Goal: Task Accomplishment & Management: Manage account settings

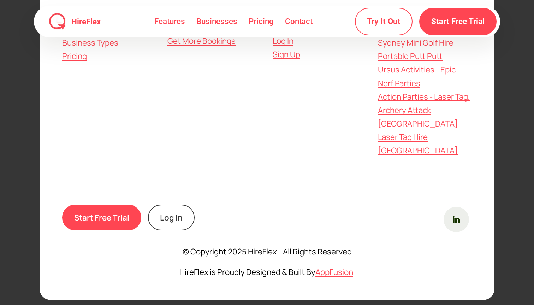
scroll to position [2045, 0]
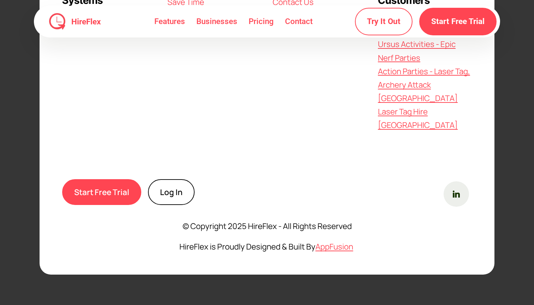
click at [171, 189] on link "Log In" at bounding box center [171, 192] width 47 height 26
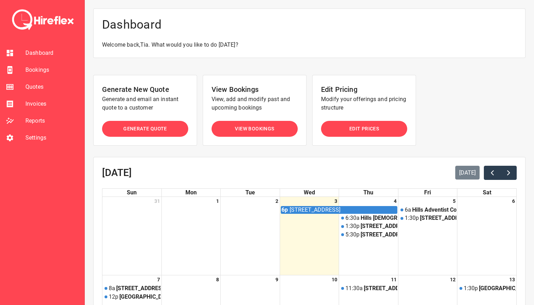
click at [37, 73] on span "Bookings" at bounding box center [51, 70] width 53 height 8
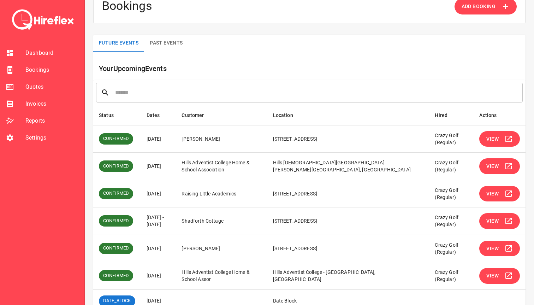
scroll to position [19, 0]
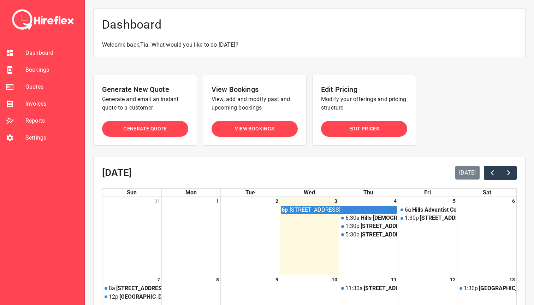
click at [32, 69] on span "Bookings" at bounding box center [51, 70] width 53 height 8
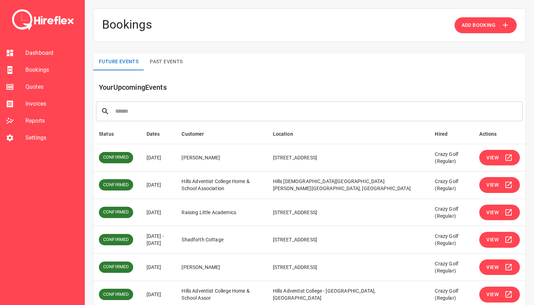
click at [504, 158] on button "View" at bounding box center [500, 158] width 41 height 16
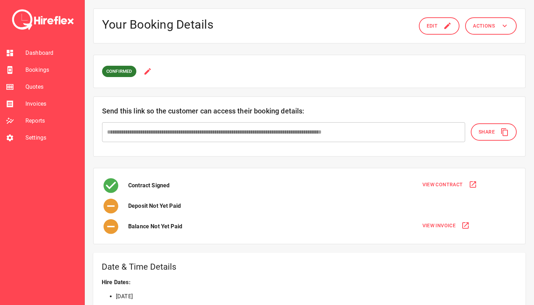
click at [189, 79] on div "CONFIRMED" at bounding box center [309, 71] width 433 height 33
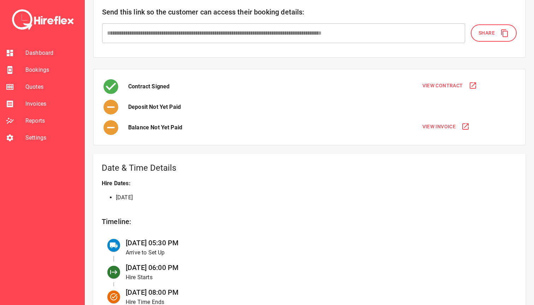
scroll to position [112, 0]
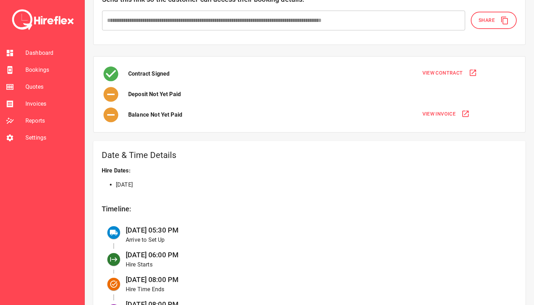
drag, startPoint x: 115, startPoint y: 186, endPoint x: 186, endPoint y: 185, distance: 71.1
click at [186, 185] on ul "[DATE]" at bounding box center [310, 185] width 416 height 8
click at [186, 185] on li "[DATE]" at bounding box center [317, 185] width 402 height 8
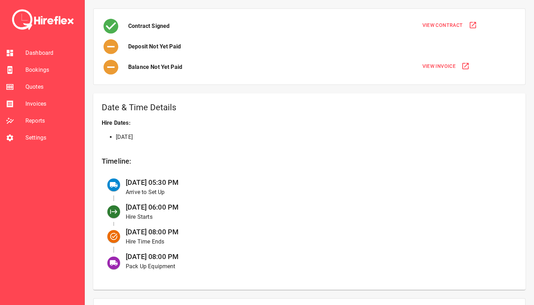
scroll to position [161, 0]
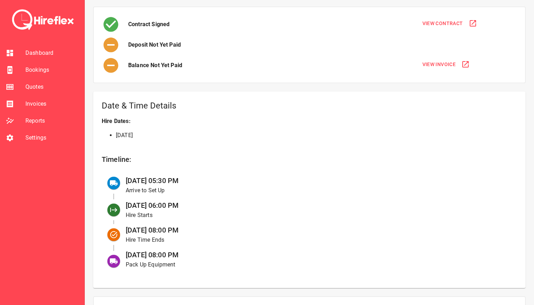
drag, startPoint x: 127, startPoint y: 179, endPoint x: 196, endPoint y: 181, distance: 69.0
click at [196, 181] on div "[DATE] 05:30 PM Arrive to Set Up" at bounding box center [316, 185] width 392 height 25
drag, startPoint x: 181, startPoint y: 189, endPoint x: 130, endPoint y: 189, distance: 50.9
click at [130, 189] on p "Arrive to Set Up" at bounding box center [316, 190] width 380 height 8
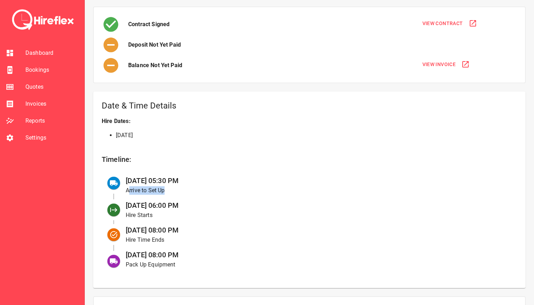
drag, startPoint x: 197, startPoint y: 208, endPoint x: 121, endPoint y: 201, distance: 75.9
click at [121, 201] on div "[DATE] 06:00 PM Hire Starts" at bounding box center [316, 210] width 392 height 25
drag, startPoint x: 160, startPoint y: 216, endPoint x: 126, endPoint y: 215, distance: 34.3
click at [126, 215] on p "Hire Starts" at bounding box center [316, 215] width 380 height 8
drag, startPoint x: 214, startPoint y: 226, endPoint x: 124, endPoint y: 224, distance: 89.8
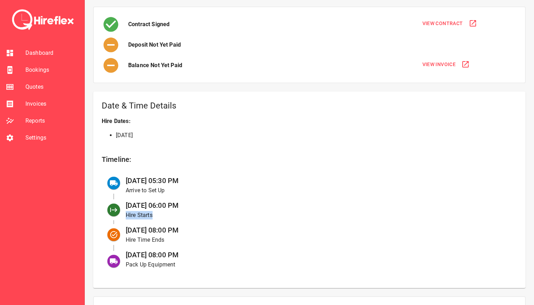
click at [124, 224] on div "[DATE] 08:00 PM Hire Time Ends" at bounding box center [316, 234] width 392 height 25
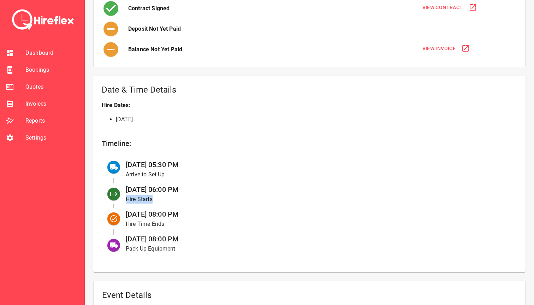
scroll to position [178, 0]
drag, startPoint x: 124, startPoint y: 237, endPoint x: 214, endPoint y: 236, distance: 89.8
click at [214, 236] on div "[DATE] 08:00 PM Pack Up Equipment" at bounding box center [316, 242] width 392 height 25
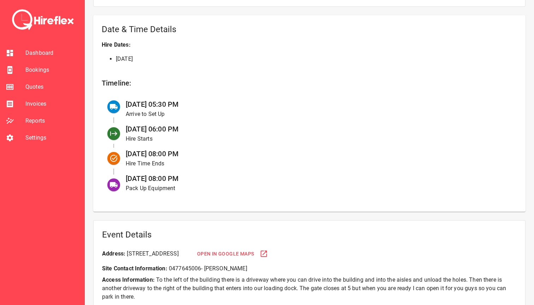
scroll to position [234, 0]
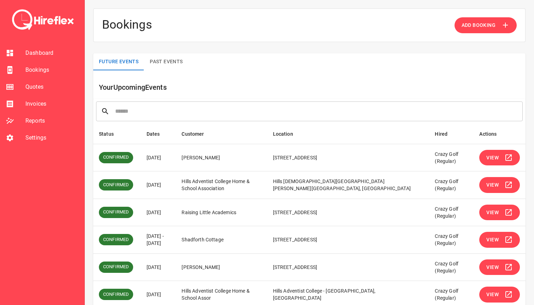
click at [495, 188] on span "View" at bounding box center [493, 185] width 12 height 9
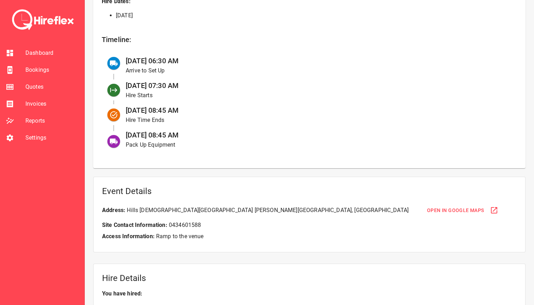
scroll to position [281, 0]
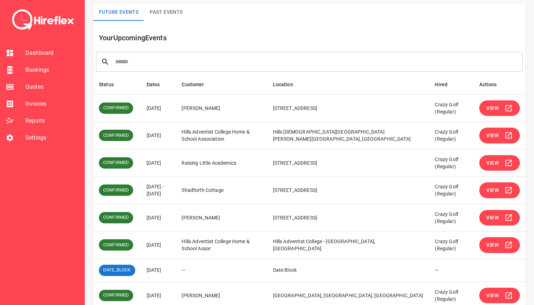
scroll to position [52, 0]
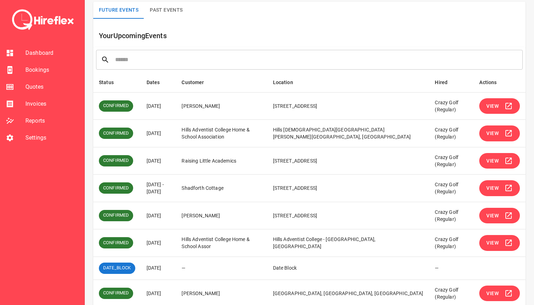
click at [490, 188] on span "View" at bounding box center [493, 188] width 12 height 9
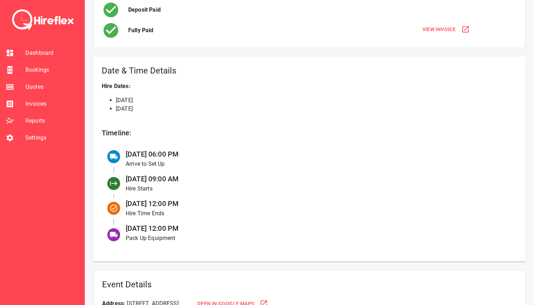
scroll to position [198, 0]
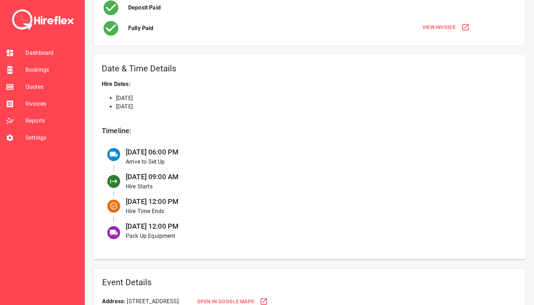
drag, startPoint x: 191, startPoint y: 229, endPoint x: 127, endPoint y: 224, distance: 64.1
click at [127, 224] on div "[DATE] 12:00 PM Pack Up Equipment" at bounding box center [316, 230] width 392 height 25
click at [127, 224] on span "[DATE] 12:00 PM" at bounding box center [152, 226] width 53 height 8
drag, startPoint x: 127, startPoint y: 224, endPoint x: 194, endPoint y: 225, distance: 67.9
click at [194, 225] on div "[DATE] 12:00 PM Pack Up Equipment" at bounding box center [316, 230] width 392 height 25
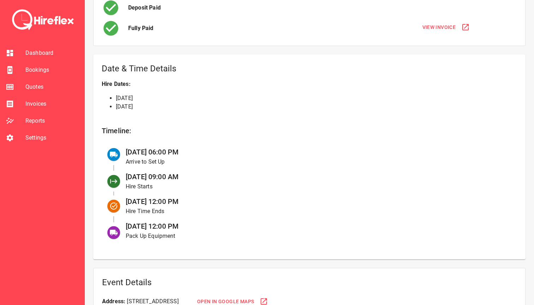
click at [194, 225] on div "[DATE] 12:00 PM Pack Up Equipment" at bounding box center [316, 230] width 392 height 25
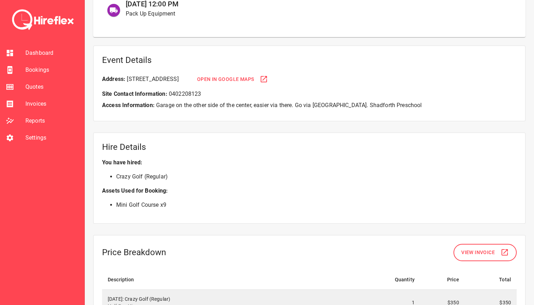
scroll to position [422, 0]
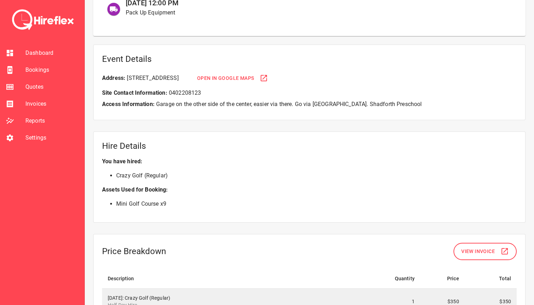
click at [255, 77] on span "Open in Google Maps" at bounding box center [225, 78] width 57 height 9
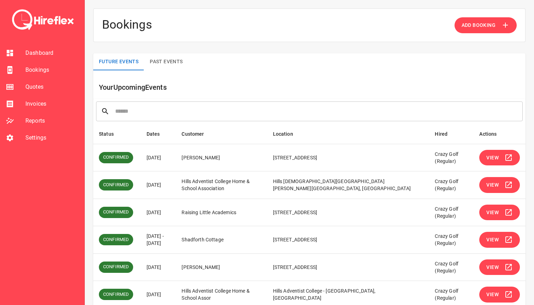
click at [500, 186] on button "View" at bounding box center [500, 185] width 41 height 16
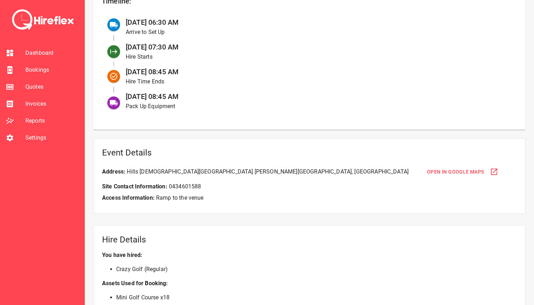
scroll to position [341, 0]
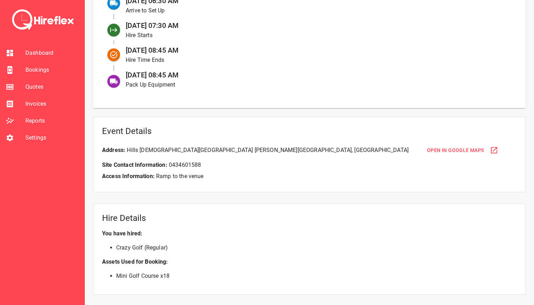
click at [427, 151] on span "Open in Google Maps" at bounding box center [455, 150] width 57 height 9
click at [197, 142] on div "Event Details Address: [GEOGRAPHIC_DATA][PERSON_NAME] Open in Google Maps Site …" at bounding box center [309, 155] width 433 height 76
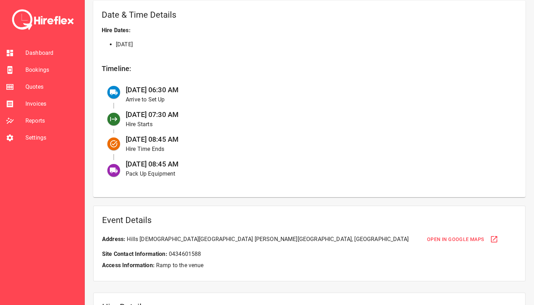
scroll to position [251, 0]
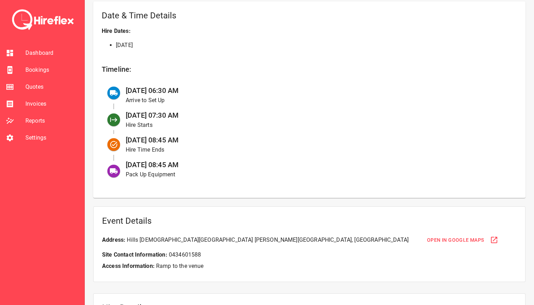
drag, startPoint x: 197, startPoint y: 140, endPoint x: 162, endPoint y: 97, distance: 55.0
click at [189, 128] on ul "[DATE] 06:30 AM Arrive to Set Up [DATE] 07:30 AM Hire Starts [DATE] 08:45 AM Hi…" at bounding box center [310, 132] width 416 height 103
click at [173, 71] on h6 "Timeline:" at bounding box center [310, 69] width 416 height 11
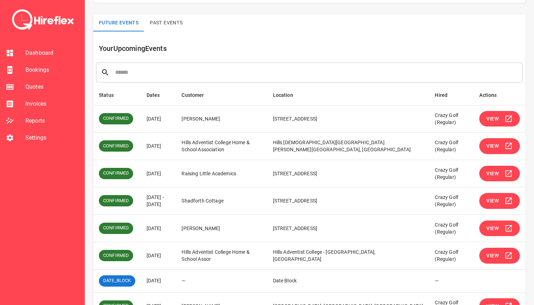
scroll to position [39, 0]
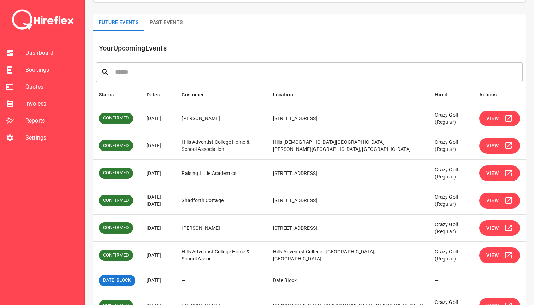
click at [490, 174] on span "View" at bounding box center [493, 173] width 12 height 9
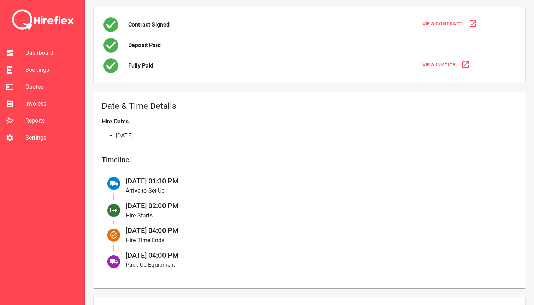
scroll to position [162, 0]
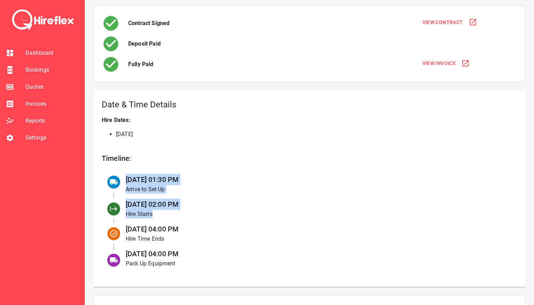
drag, startPoint x: 125, startPoint y: 178, endPoint x: 212, endPoint y: 220, distance: 97.1
click at [212, 220] on ul "[DATE] 01:30 PM Arrive to Set Up [DATE] 02:00 PM Hire Starts [DATE] 04:00 PM Hi…" at bounding box center [310, 221] width 416 height 103
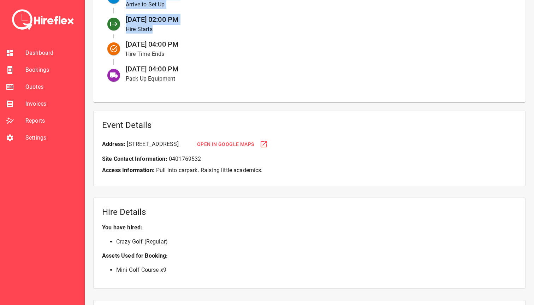
scroll to position [379, 0]
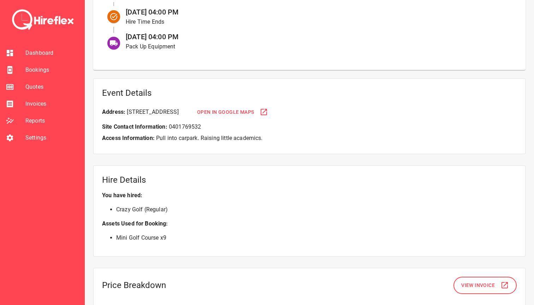
drag, startPoint x: 194, startPoint y: 230, endPoint x: 116, endPoint y: 236, distance: 77.7
click at [116, 236] on p "Mini Golf Course x 9" at bounding box center [309, 238] width 415 height 20
drag, startPoint x: 116, startPoint y: 236, endPoint x: 179, endPoint y: 236, distance: 62.2
click at [179, 236] on li "Mini Golf Course x 9" at bounding box center [316, 238] width 401 height 8
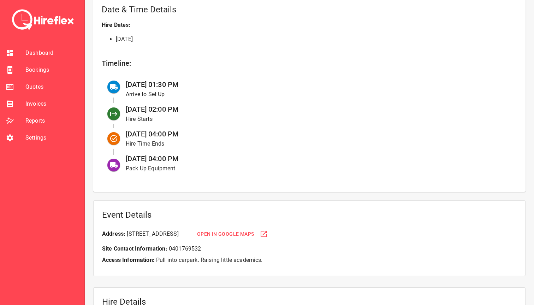
scroll to position [245, 0]
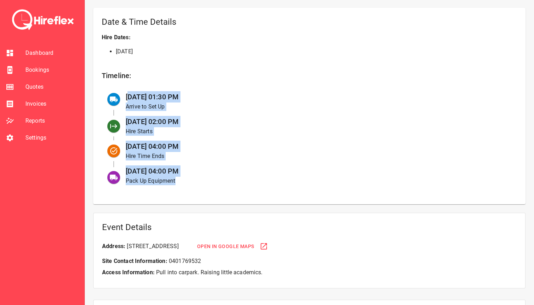
drag, startPoint x: 128, startPoint y: 98, endPoint x: 206, endPoint y: 189, distance: 120.6
click at [207, 189] on ul "[DATE] 01:30 PM Arrive to Set Up [DATE] 02:00 PM Hire Starts [DATE] 04:00 PM Hi…" at bounding box center [310, 138] width 416 height 103
click at [206, 189] on ul "[DATE] 01:30 PM Arrive to Set Up [DATE] 02:00 PM Hire Starts [DATE] 04:00 PM Hi…" at bounding box center [310, 138] width 416 height 103
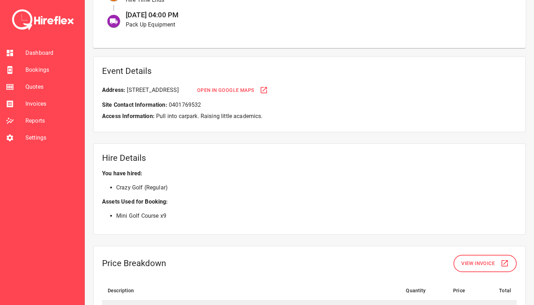
scroll to position [403, 0]
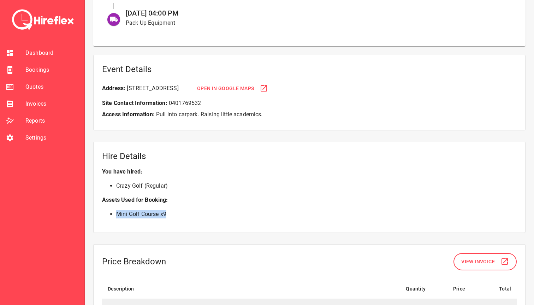
drag, startPoint x: 118, startPoint y: 213, endPoint x: 181, endPoint y: 214, distance: 62.6
click at [181, 214] on li "Mini Golf Course x 9" at bounding box center [316, 214] width 401 height 8
click at [181, 213] on li "Mini Golf Course x 9" at bounding box center [316, 214] width 401 height 8
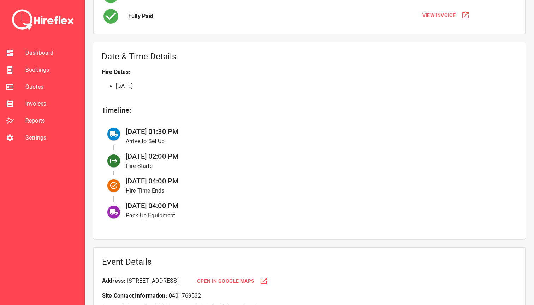
scroll to position [187, 0]
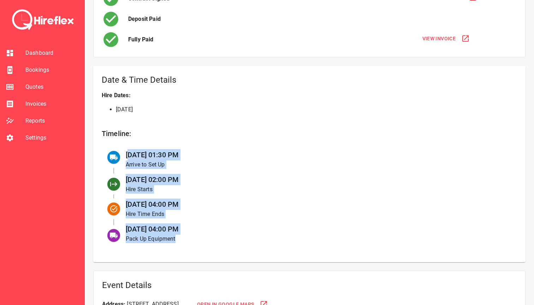
drag, startPoint x: 131, startPoint y: 154, endPoint x: 191, endPoint y: 236, distance: 101.6
click at [191, 236] on ul "[DATE] 01:30 PM Arrive to Set Up [DATE] 02:00 PM Hire Starts [DATE] 04:00 PM Hi…" at bounding box center [310, 196] width 416 height 103
click at [191, 236] on p "Pack Up Equipment" at bounding box center [316, 239] width 380 height 8
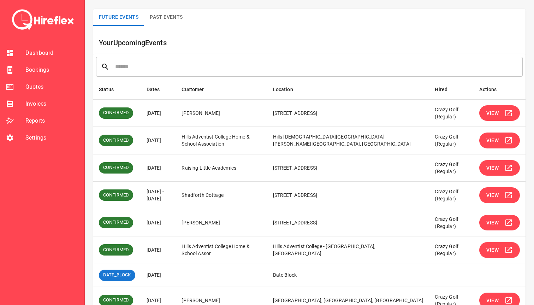
scroll to position [45, 0]
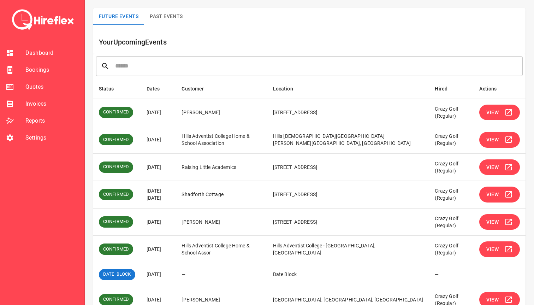
click at [496, 116] on span "View" at bounding box center [493, 112] width 12 height 9
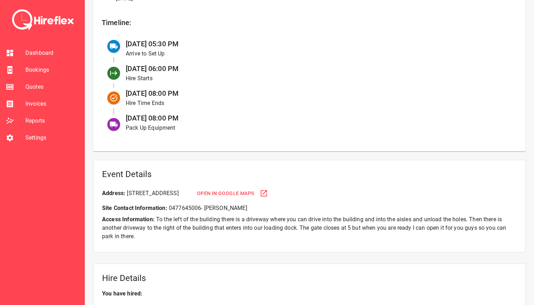
scroll to position [317, 0]
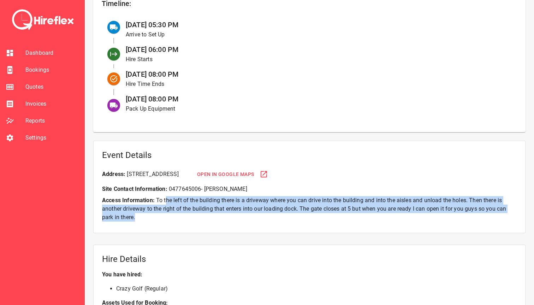
drag, startPoint x: 165, startPoint y: 197, endPoint x: 215, endPoint y: 225, distance: 56.9
click at [214, 226] on div "Event Details Address: [STREET_ADDRESS] Open in Google Maps Site Contact Inform…" at bounding box center [309, 187] width 433 height 93
click at [215, 225] on div "Event Details Address: [STREET_ADDRESS] Open in Google Maps Site Contact Inform…" at bounding box center [309, 187] width 433 height 93
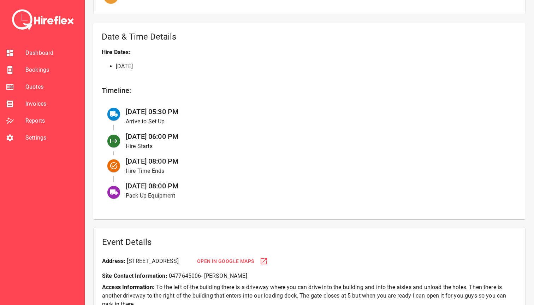
scroll to position [220, 0]
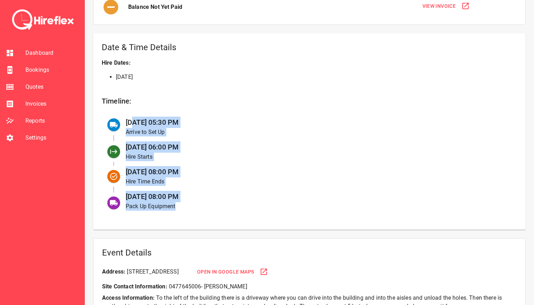
drag, startPoint x: 134, startPoint y: 118, endPoint x: 179, endPoint y: 209, distance: 101.3
click at [179, 209] on ul "[DATE] 05:30 PM Arrive to Set Up [DATE] 06:00 PM Hire Starts [DATE] 08:00 PM Hi…" at bounding box center [310, 163] width 416 height 103
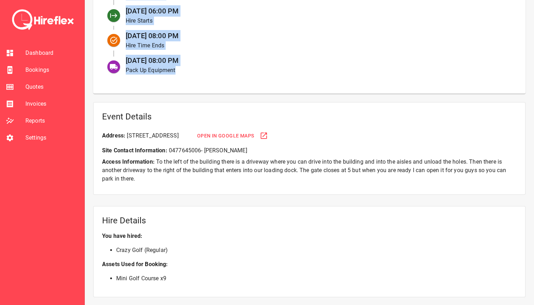
scroll to position [384, 0]
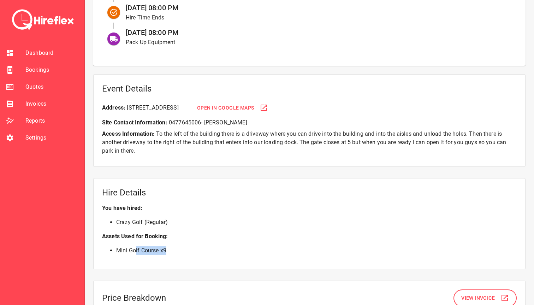
drag, startPoint x: 172, startPoint y: 252, endPoint x: 135, endPoint y: 250, distance: 36.8
click at [135, 251] on li "Mini Golf Course x 9" at bounding box center [316, 250] width 401 height 8
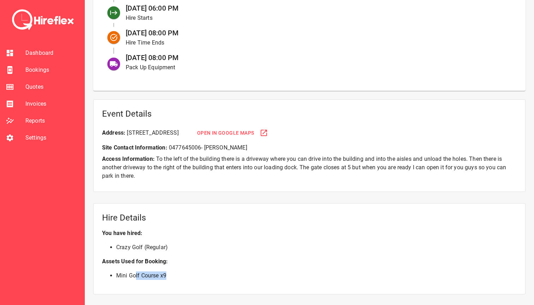
scroll to position [337, 0]
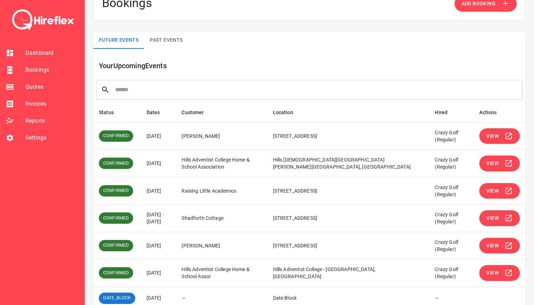
scroll to position [23, 0]
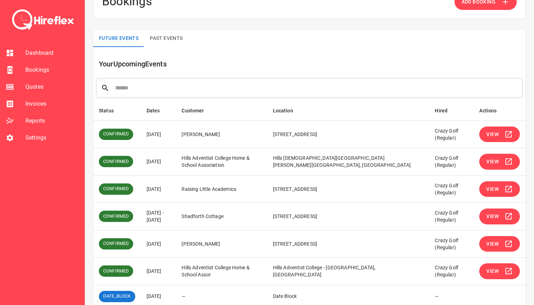
click at [488, 191] on span "View" at bounding box center [493, 189] width 12 height 9
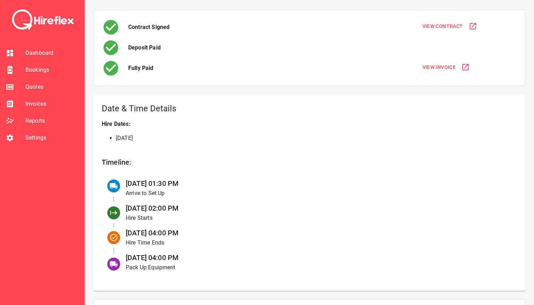
scroll to position [160, 0]
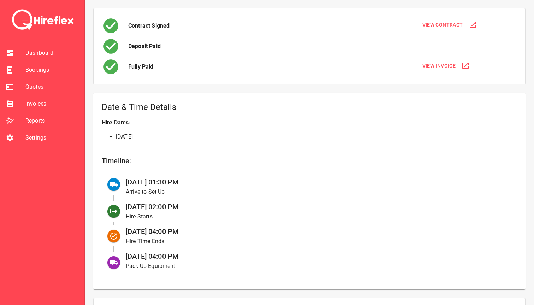
drag, startPoint x: 128, startPoint y: 181, endPoint x: 219, endPoint y: 181, distance: 90.5
click at [219, 181] on div "[DATE] 01:30 PM Arrive to Set Up" at bounding box center [316, 186] width 392 height 25
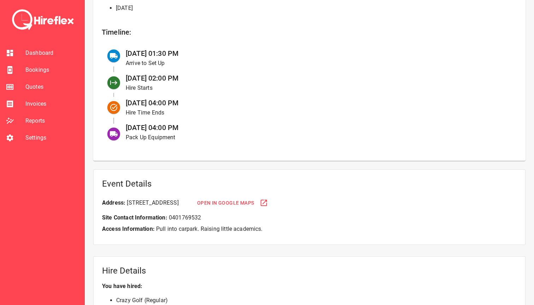
scroll to position [304, 0]
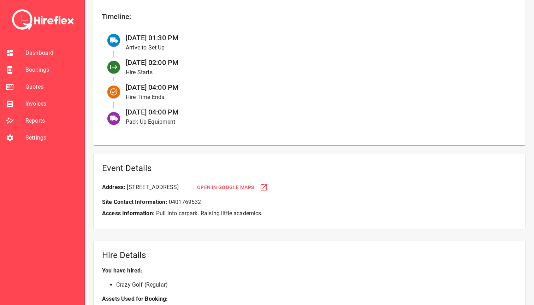
click at [276, 182] on button "Open in Google Maps" at bounding box center [233, 188] width 86 height 16
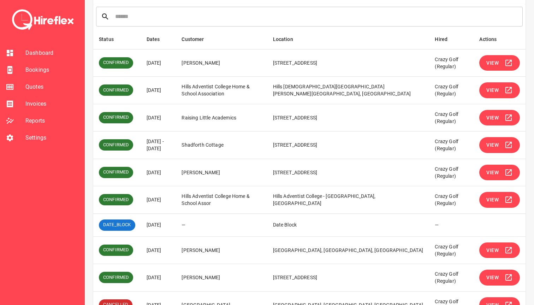
scroll to position [101, 0]
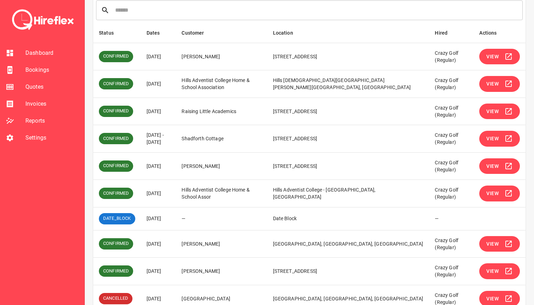
click at [494, 60] on span "View" at bounding box center [493, 56] width 12 height 9
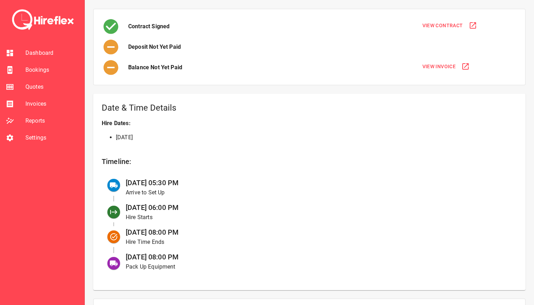
scroll to position [160, 0]
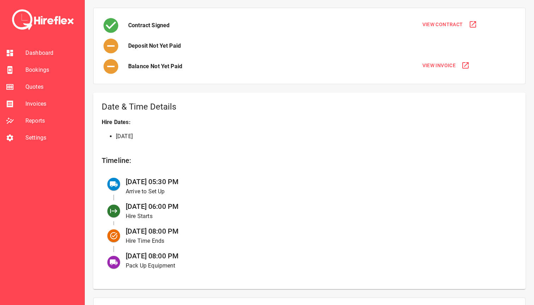
drag, startPoint x: 129, startPoint y: 180, endPoint x: 227, endPoint y: 182, distance: 97.9
click at [227, 182] on div "[DATE] 05:30 PM Arrive to Set Up" at bounding box center [316, 186] width 392 height 25
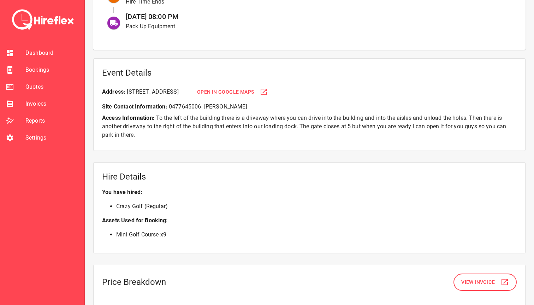
scroll to position [409, 0]
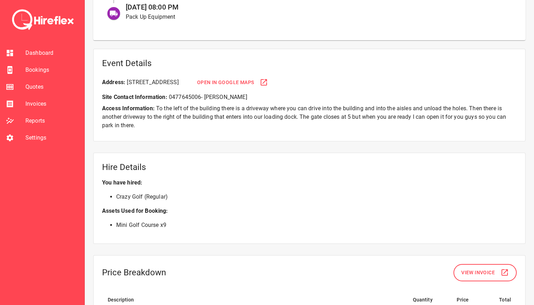
drag, startPoint x: 176, startPoint y: 219, endPoint x: 120, endPoint y: 221, distance: 56.2
click at [120, 221] on p "Mini Golf Course x 9" at bounding box center [309, 225] width 415 height 20
drag, startPoint x: 187, startPoint y: 216, endPoint x: 128, endPoint y: 216, distance: 59.0
click at [128, 216] on p "Mini Golf Course x 9" at bounding box center [309, 225] width 415 height 20
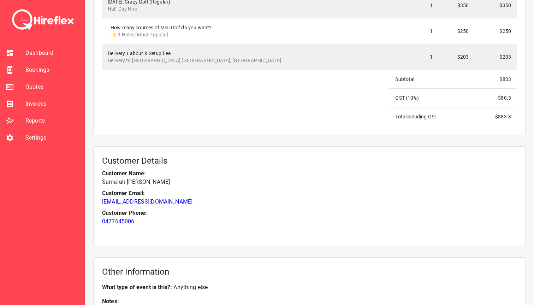
scroll to position [798, 0]
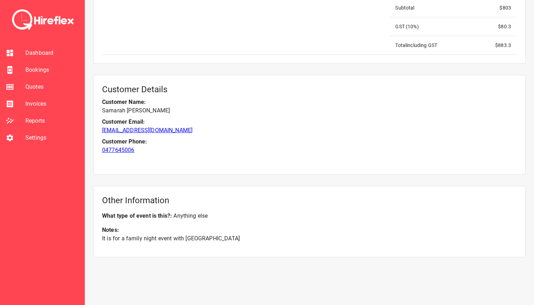
drag, startPoint x: 107, startPoint y: 238, endPoint x: 246, endPoint y: 238, distance: 138.9
click at [246, 238] on p "It is for a family night event with [GEOGRAPHIC_DATA]" at bounding box center [309, 238] width 415 height 8
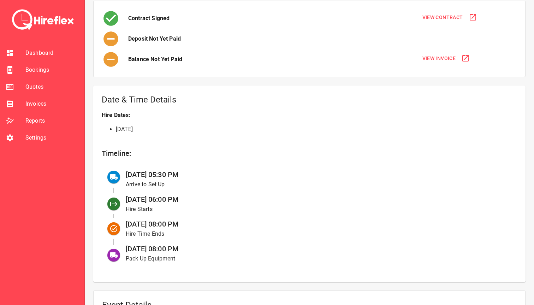
scroll to position [169, 0]
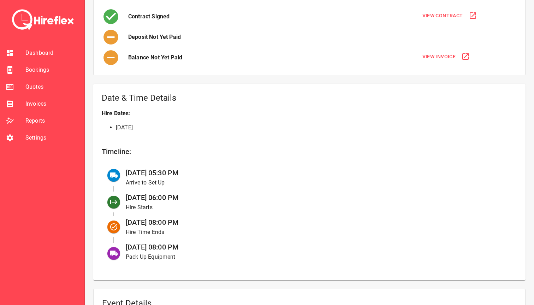
drag, startPoint x: 125, startPoint y: 171, endPoint x: 209, endPoint y: 171, distance: 84.1
click at [209, 171] on div "[DATE] 05:30 PM Arrive to Set Up" at bounding box center [316, 177] width 392 height 25
click at [209, 170] on div "[DATE] 05:30 PM Arrive to Set Up" at bounding box center [316, 177] width 392 height 25
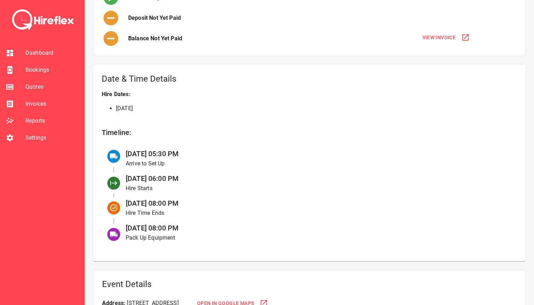
drag, startPoint x: 198, startPoint y: 155, endPoint x: 124, endPoint y: 155, distance: 73.2
click at [124, 155] on div "[DATE] 05:30 PM Arrive to Set Up" at bounding box center [316, 158] width 392 height 25
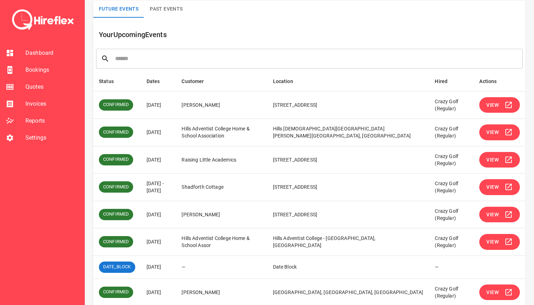
scroll to position [53, 0]
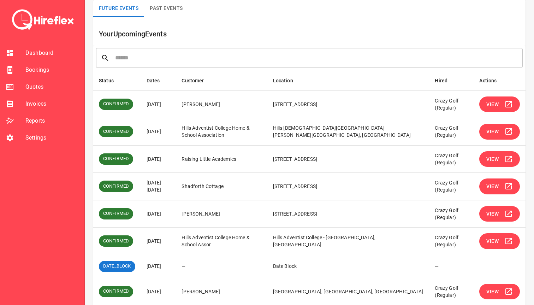
click at [503, 156] on button "View" at bounding box center [500, 159] width 41 height 16
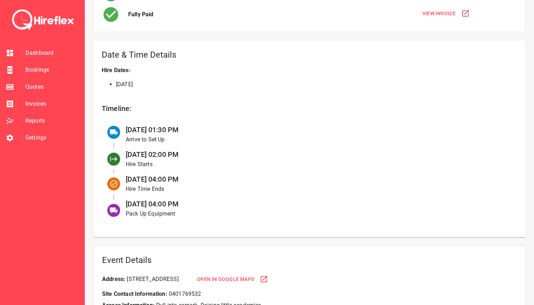
scroll to position [215, 0]
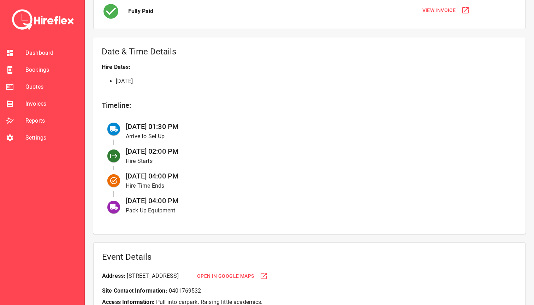
drag, startPoint x: 201, startPoint y: 203, endPoint x: 125, endPoint y: 201, distance: 75.7
click at [124, 201] on div "[DATE] 04:00 PM Pack Up Equipment" at bounding box center [316, 205] width 392 height 25
click at [195, 201] on div "[DATE] 04:00 PM Pack Up Equipment" at bounding box center [316, 205] width 392 height 25
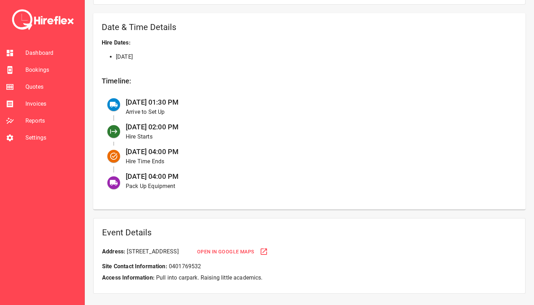
scroll to position [238, 0]
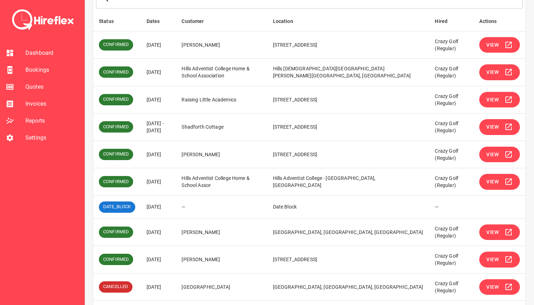
scroll to position [104, 0]
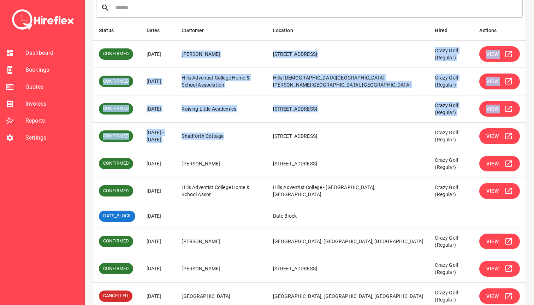
drag, startPoint x: 233, startPoint y: 134, endPoint x: 205, endPoint y: 51, distance: 87.8
click at [205, 51] on tbody "CONFIRMED [DATE][GEOGRAPHIC_DATA][PERSON_NAME][STREET_ADDRESS][GEOGRAPHIC_DATA]…" at bounding box center [309, 175] width 433 height 270
click at [205, 51] on td "[PERSON_NAME]" at bounding box center [221, 54] width 91 height 28
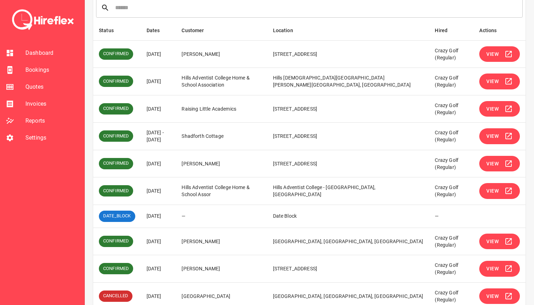
scroll to position [92, 0]
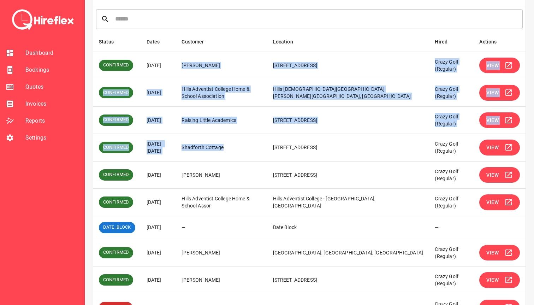
drag, startPoint x: 244, startPoint y: 146, endPoint x: 206, endPoint y: 65, distance: 90.3
click at [206, 65] on tbody "CONFIRMED [DATE][GEOGRAPHIC_DATA][PERSON_NAME][STREET_ADDRESS][GEOGRAPHIC_DATA]…" at bounding box center [309, 187] width 433 height 270
click at [206, 65] on td "[PERSON_NAME]" at bounding box center [221, 66] width 91 height 28
drag, startPoint x: 244, startPoint y: 146, endPoint x: 208, endPoint y: 65, distance: 88.4
click at [208, 65] on tbody "CONFIRMED [DATE][GEOGRAPHIC_DATA][PERSON_NAME][STREET_ADDRESS][GEOGRAPHIC_DATA]…" at bounding box center [309, 187] width 433 height 270
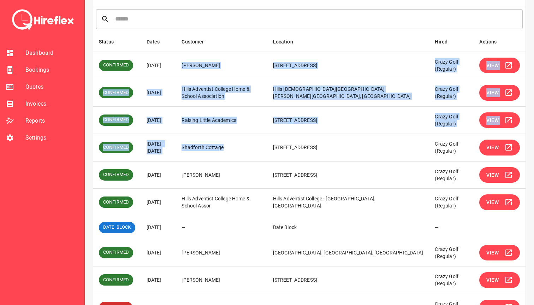
click at [208, 65] on td "[PERSON_NAME]" at bounding box center [221, 66] width 91 height 28
drag, startPoint x: 253, startPoint y: 148, endPoint x: 207, endPoint y: 65, distance: 94.9
click at [207, 65] on tbody "CONFIRMED [DATE][GEOGRAPHIC_DATA][PERSON_NAME][STREET_ADDRESS][GEOGRAPHIC_DATA]…" at bounding box center [309, 187] width 433 height 270
click at [207, 65] on td "[PERSON_NAME]" at bounding box center [221, 66] width 91 height 28
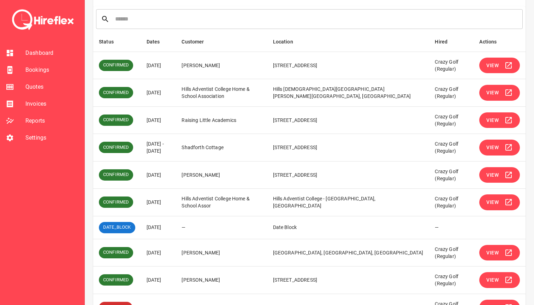
click at [498, 181] on button "View" at bounding box center [500, 175] width 41 height 16
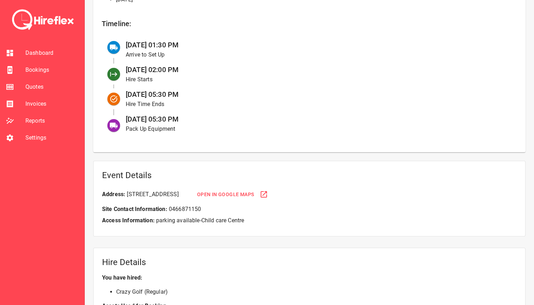
scroll to position [266, 0]
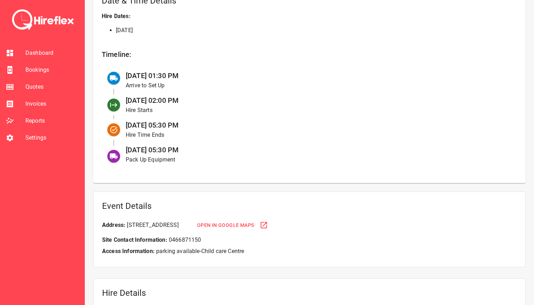
drag, startPoint x: 129, startPoint y: 75, endPoint x: 199, endPoint y: 154, distance: 105.9
click at [199, 154] on ul "[DATE] 01:30 PM Arrive to Set Up [DATE] 02:00 PM Hire Starts [DATE] 05:30 PM Hi…" at bounding box center [310, 117] width 416 height 103
click at [199, 154] on div "[DATE] 05:30 PM Pack Up Equipment" at bounding box center [316, 154] width 392 height 25
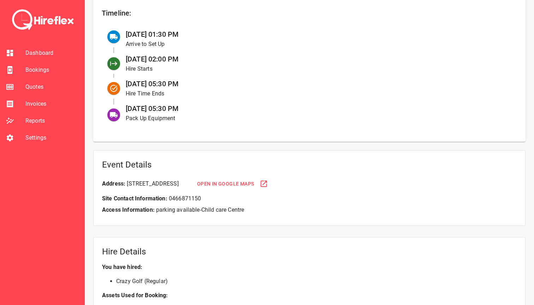
scroll to position [327, 0]
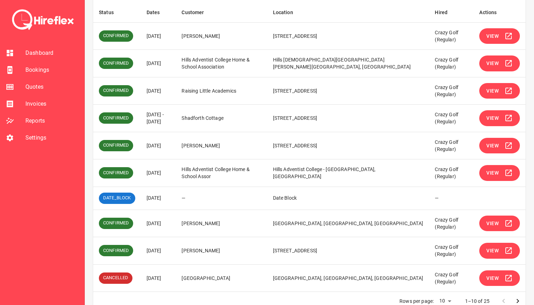
scroll to position [135, 0]
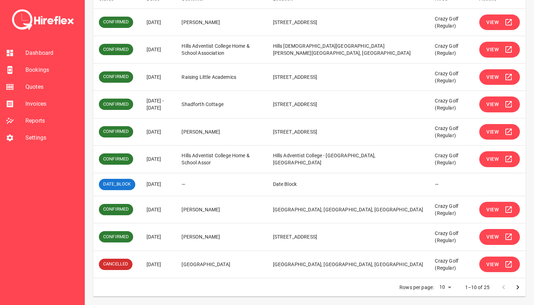
click at [497, 163] on span "View" at bounding box center [493, 159] width 12 height 9
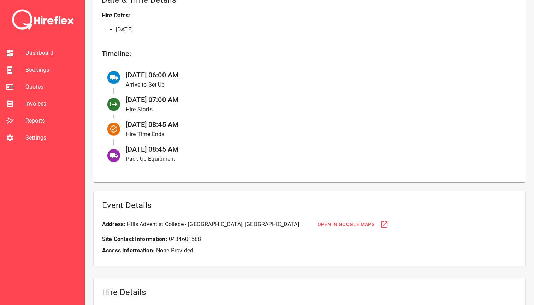
scroll to position [257, 0]
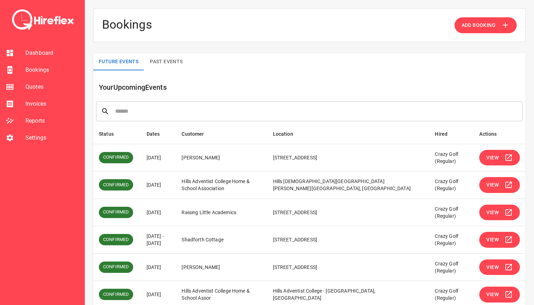
click at [496, 159] on span "View" at bounding box center [493, 157] width 12 height 9
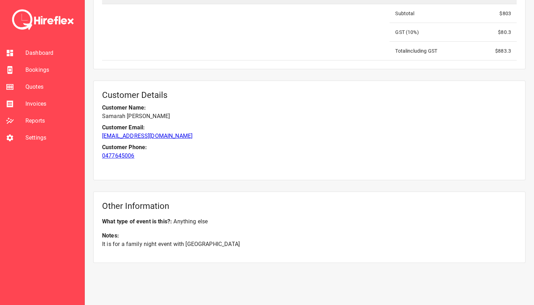
scroll to position [798, 0]
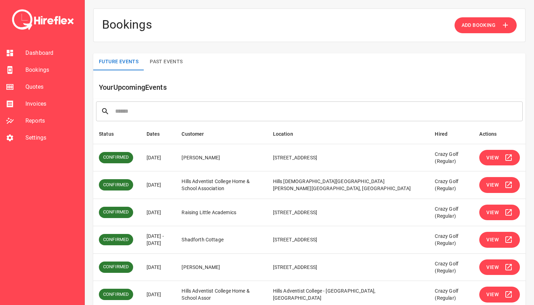
click at [492, 187] on span "View" at bounding box center [493, 185] width 12 height 9
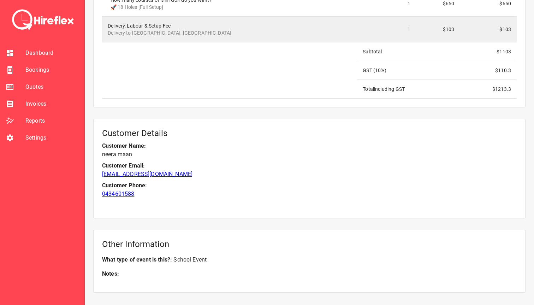
scroll to position [772, 0]
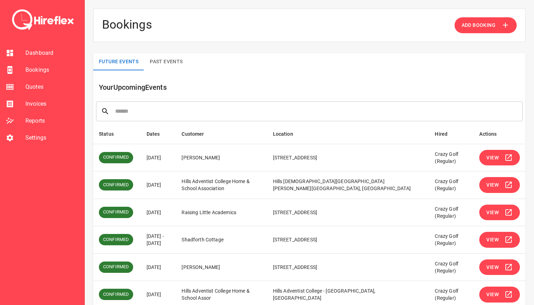
click at [496, 214] on span "View" at bounding box center [493, 212] width 12 height 9
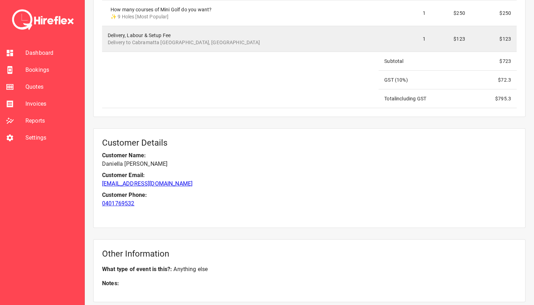
scroll to position [772, 0]
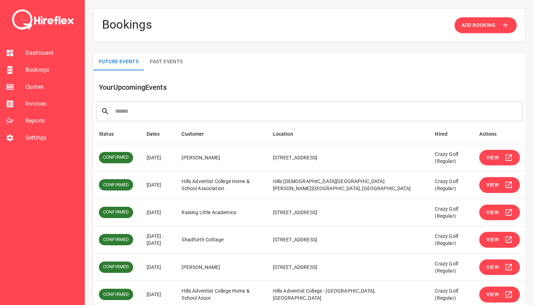
click at [491, 241] on span "View" at bounding box center [493, 239] width 12 height 9
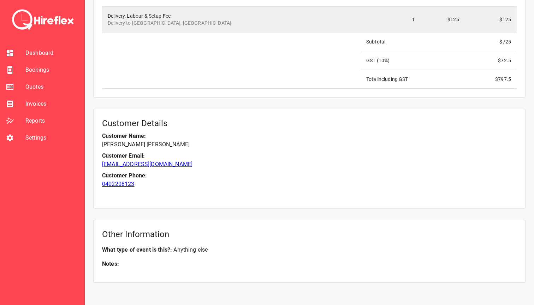
scroll to position [781, 0]
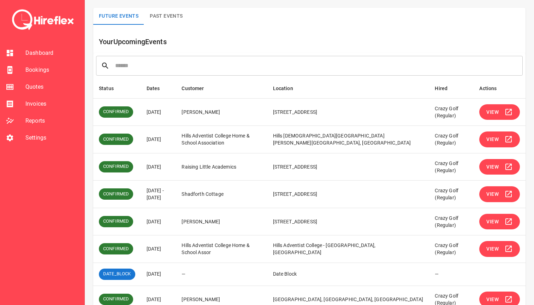
scroll to position [99, 0]
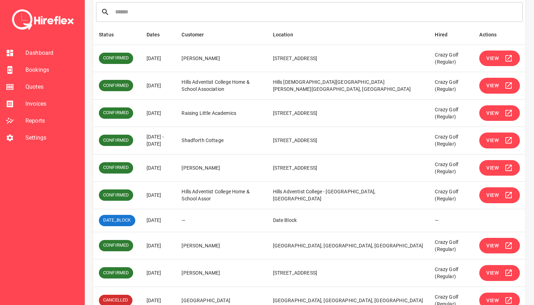
click at [505, 166] on icon "simple table" at bounding box center [509, 168] width 8 height 8
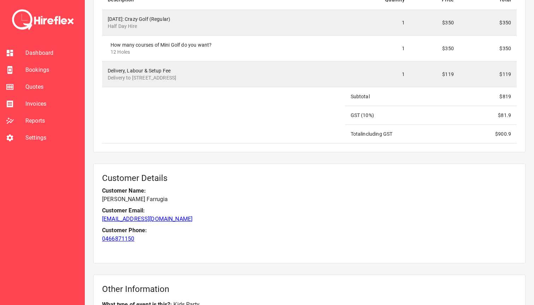
scroll to position [781, 0]
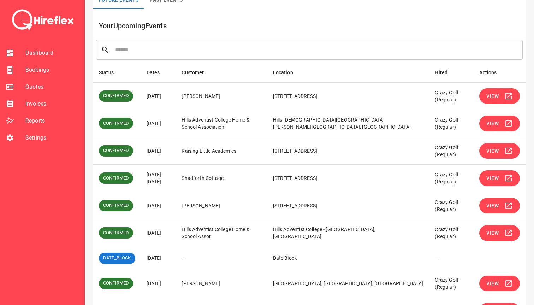
scroll to position [109, 0]
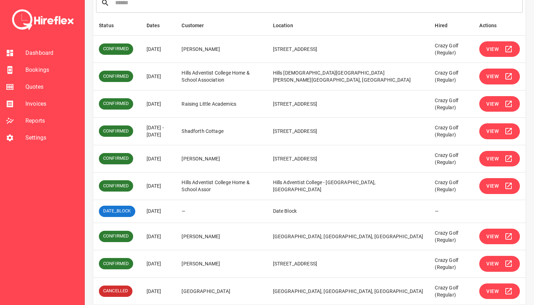
click at [487, 186] on span "View" at bounding box center [493, 186] width 12 height 9
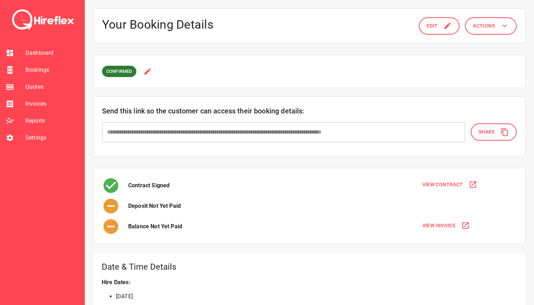
click at [28, 71] on span "Bookings" at bounding box center [51, 70] width 53 height 8
